Goal: Use online tool/utility: Utilize a website feature to perform a specific function

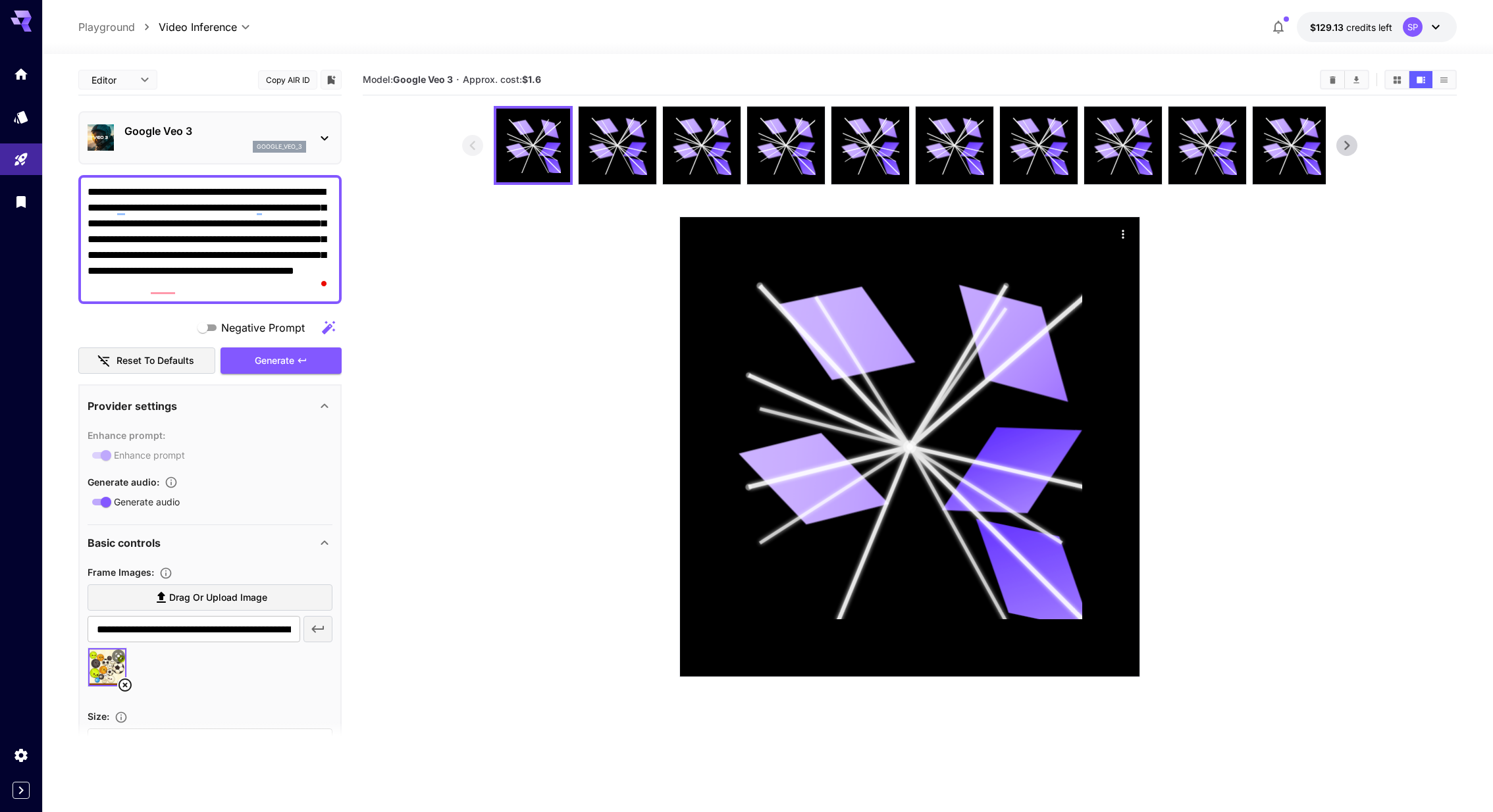
click at [309, 361] on div "Generate" at bounding box center [281, 361] width 121 height 27
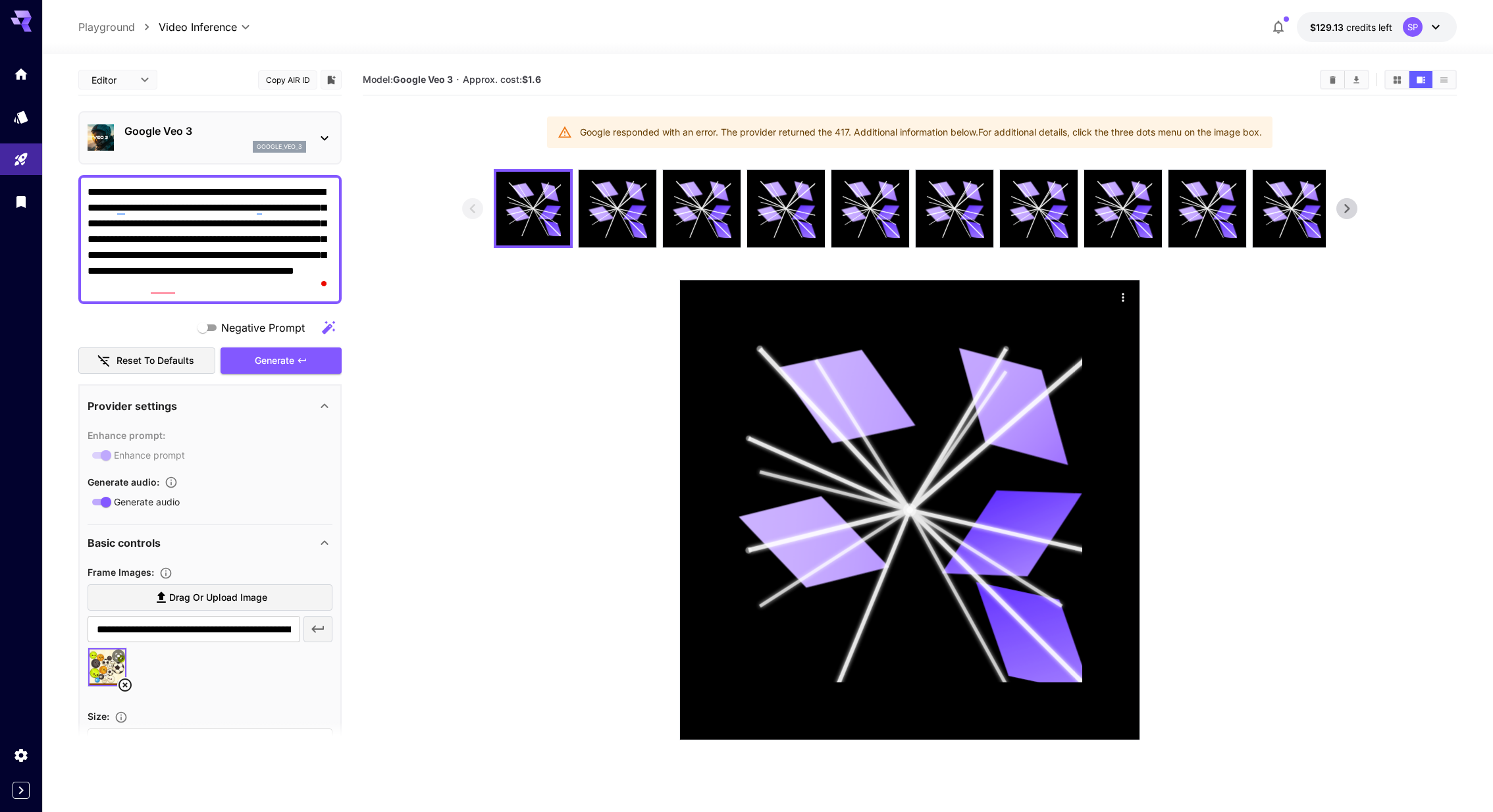
click at [1165, 130] on div "Google responded with an error. The provider returned the 417. Additional infor…" at bounding box center [921, 133] width 682 height 24
copy section "Google responded with an error. The provider returned the 417. Additional infor…"
click at [1122, 295] on icon "Actions" at bounding box center [1123, 297] width 13 height 13
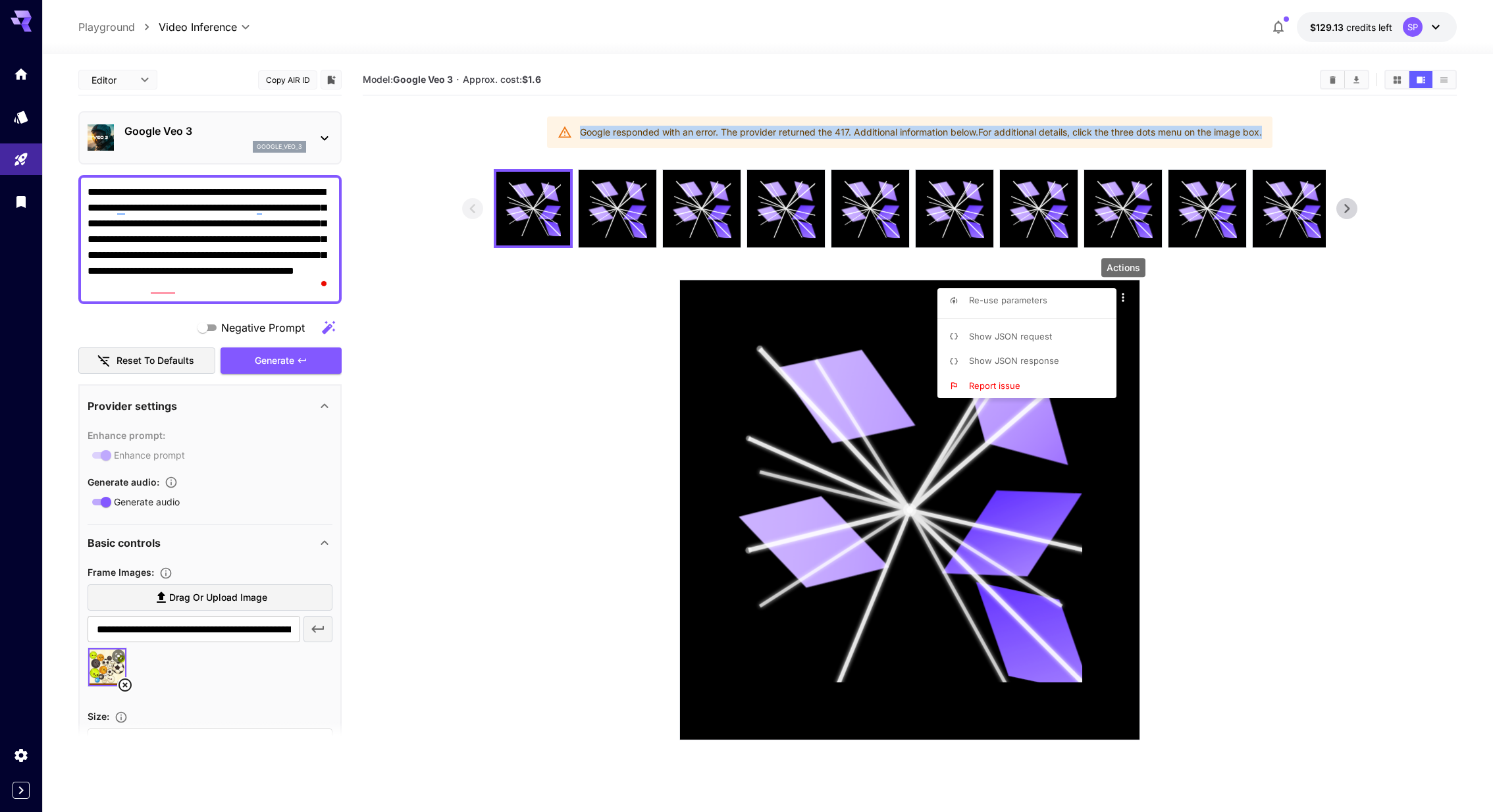
click at [1041, 359] on span "Show JSON response" at bounding box center [1014, 361] width 90 height 10
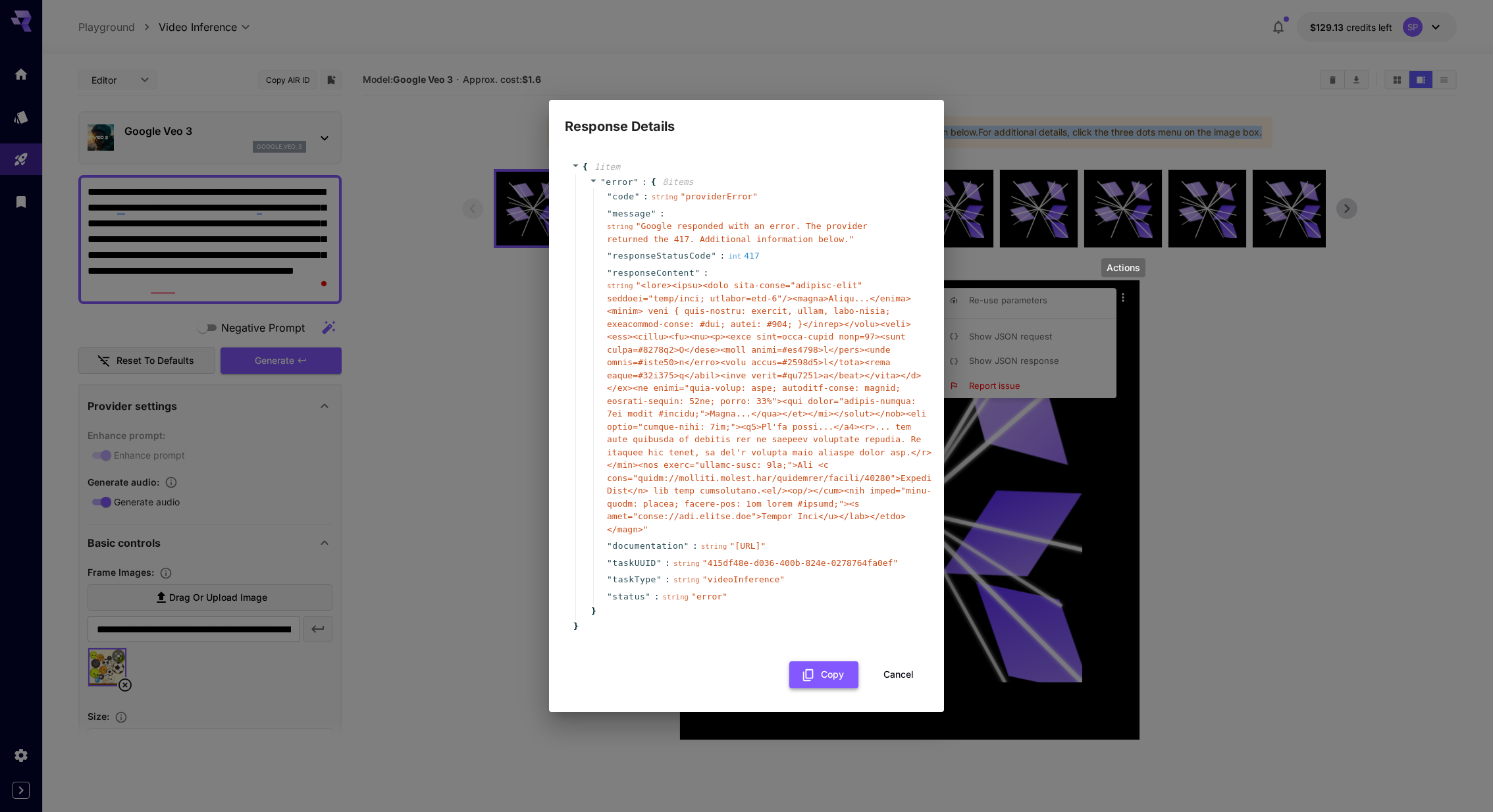
click at [816, 677] on button "Copy" at bounding box center [823, 674] width 69 height 27
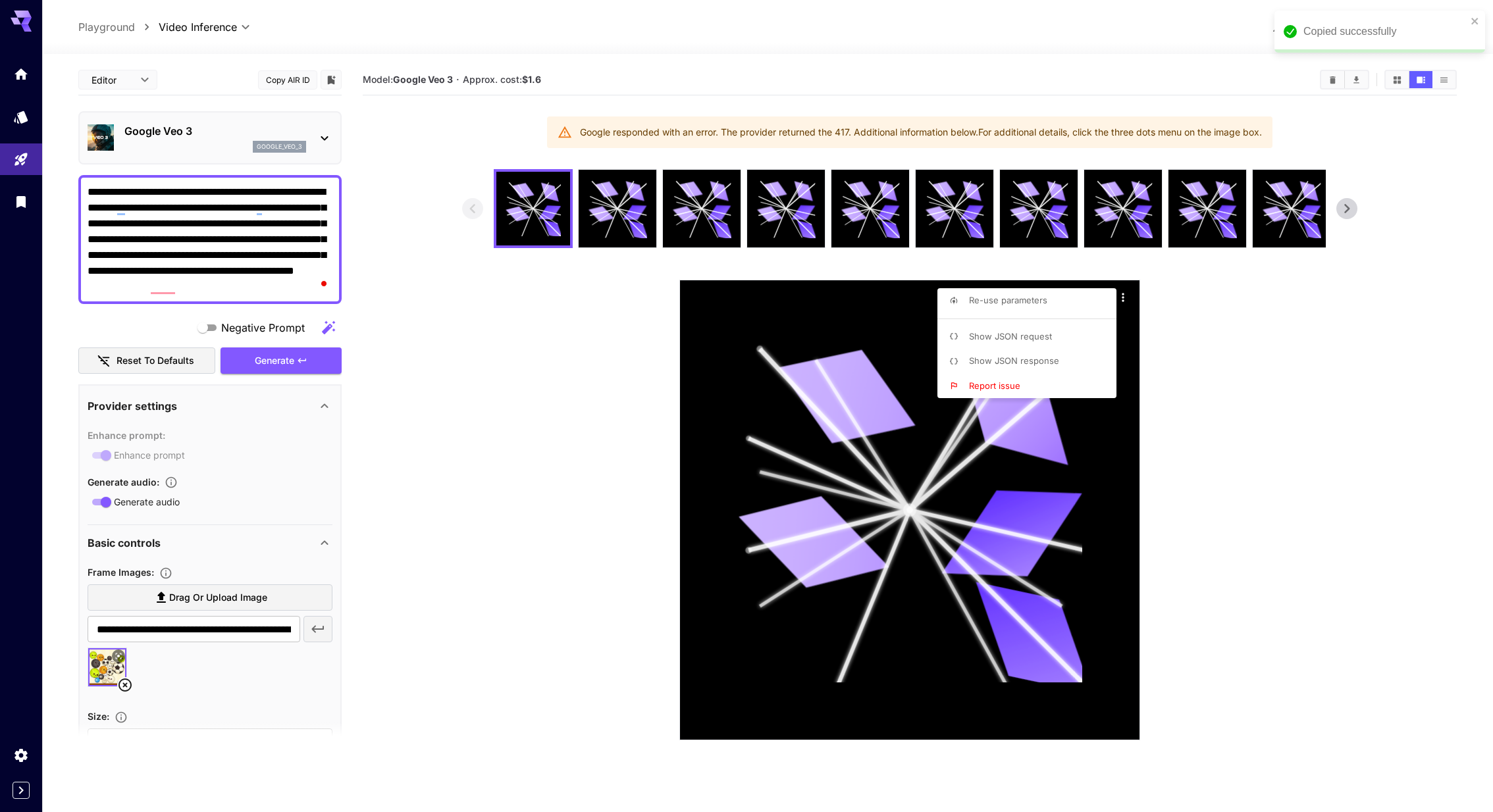
click at [1248, 123] on div at bounding box center [746, 406] width 1493 height 812
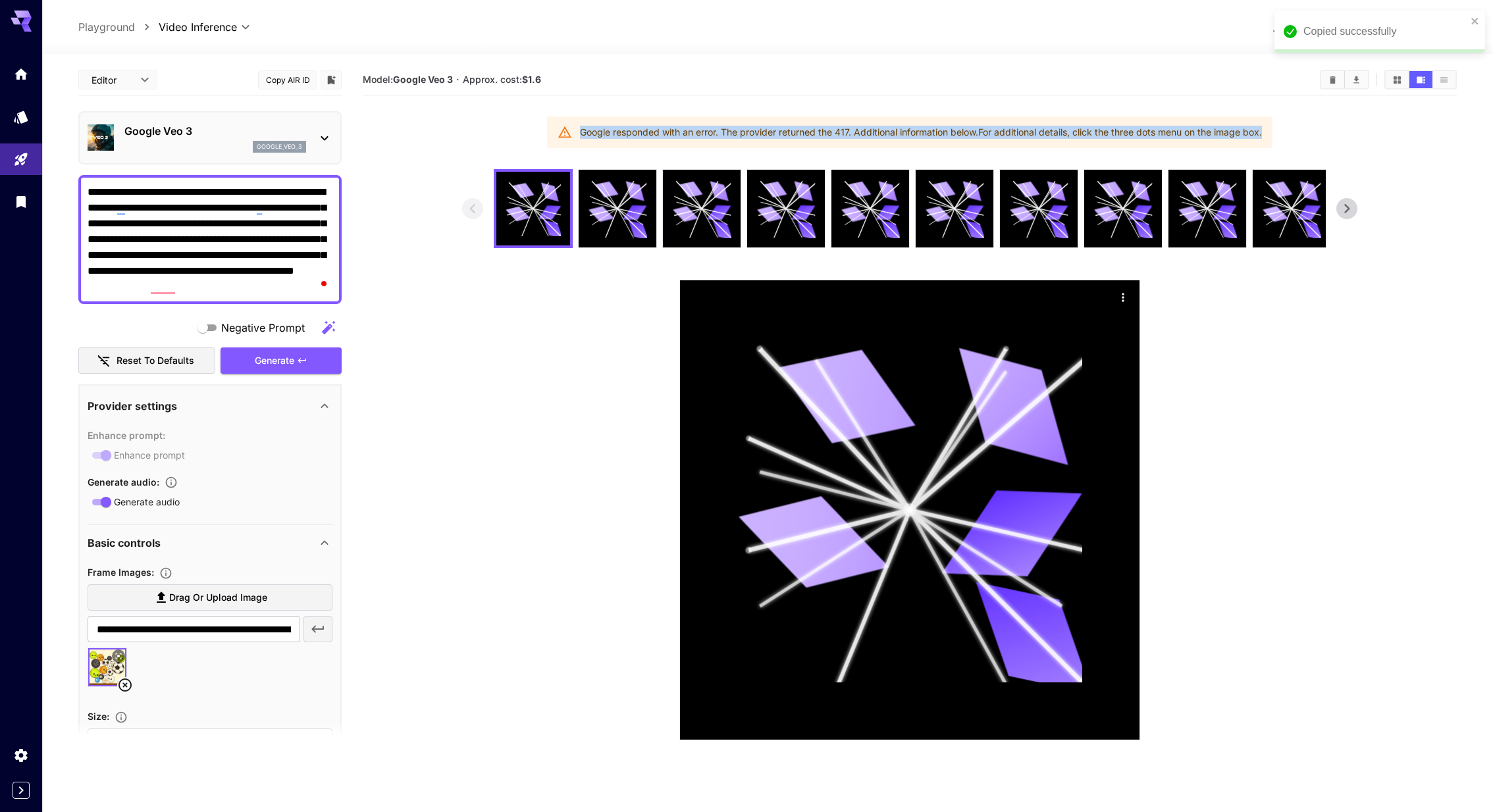
drag, startPoint x: 1264, startPoint y: 135, endPoint x: 573, endPoint y: 124, distance: 691.1
click at [573, 124] on div "Google responded with an error. The provider returned the 417. Additional infor…" at bounding box center [910, 132] width 726 height 32
copy div "Google responded with an error. The provider returned the 417. Additional infor…"
